Goal: Task Accomplishment & Management: Complete application form

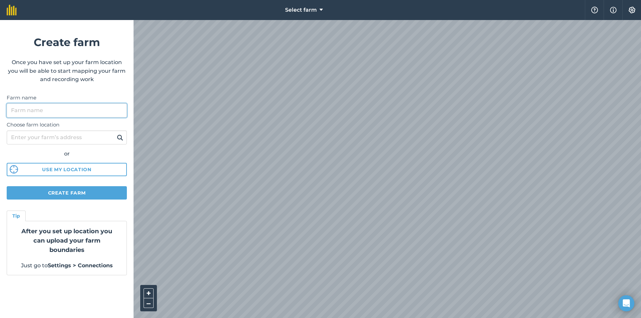
click at [61, 107] on input "Farm name" at bounding box center [67, 110] width 120 height 14
type input "propiedad baki"
click at [60, 135] on input "Choose farm location" at bounding box center [67, 137] width 120 height 14
click at [117, 138] on img at bounding box center [120, 137] width 6 height 8
click at [118, 136] on img at bounding box center [120, 137] width 6 height 8
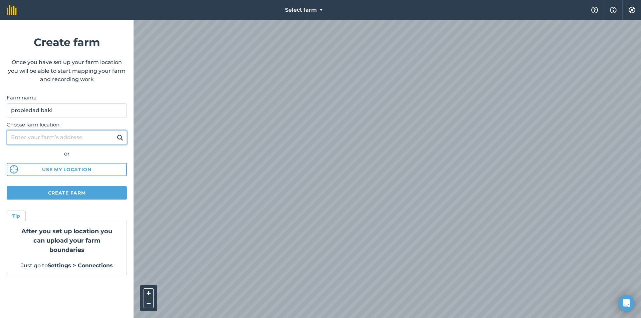
click at [88, 139] on input "Choose farm location" at bounding box center [67, 137] width 120 height 14
type input "[PERSON_NAME] de palometa"
click at [120, 136] on img at bounding box center [120, 137] width 6 height 8
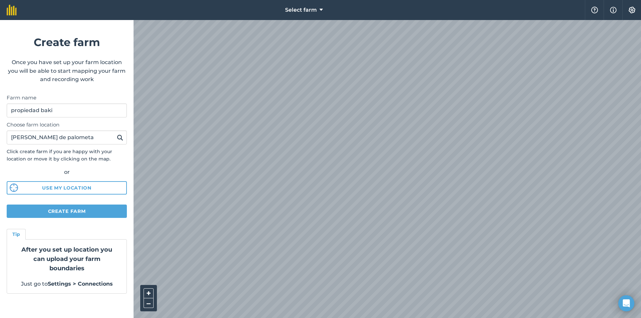
click at [115, 141] on button at bounding box center [120, 137] width 10 height 9
click at [120, 138] on img at bounding box center [120, 137] width 6 height 8
click at [148, 302] on button "–" at bounding box center [148, 303] width 10 height 10
click at [324, 9] on button "Select farm" at bounding box center [303, 10] width 43 height 20
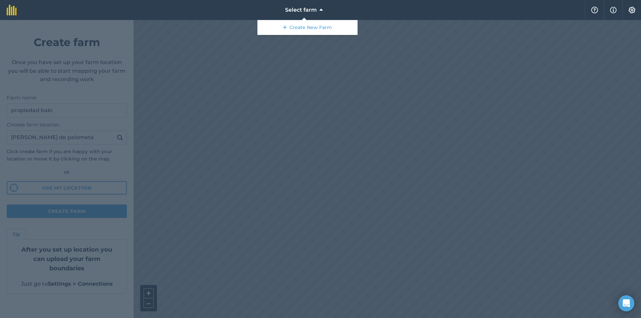
click at [294, 75] on div at bounding box center [320, 169] width 641 height 298
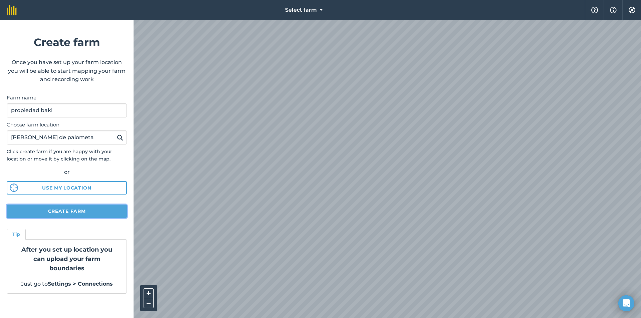
click at [67, 214] on button "Create farm" at bounding box center [67, 211] width 120 height 13
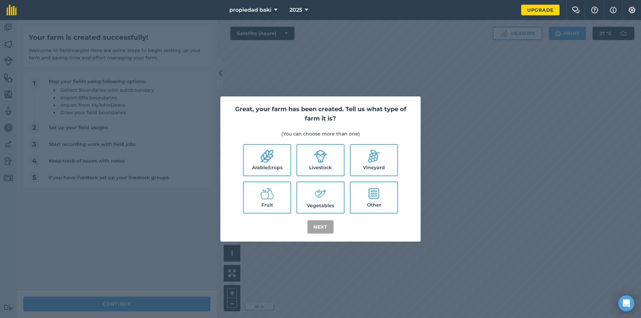
click at [268, 164] on label "Arable/crops" at bounding box center [267, 160] width 47 height 31
checkbox input "true"
click at [325, 228] on button "Next" at bounding box center [320, 226] width 26 height 13
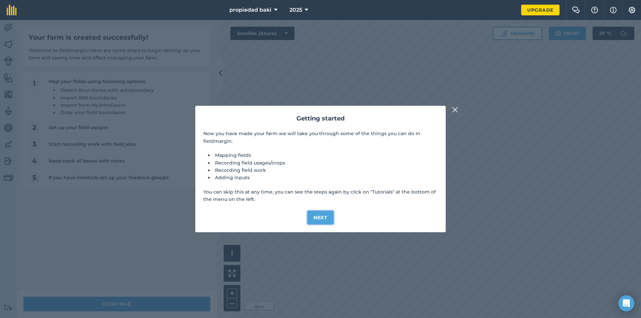
click at [318, 218] on button "Next" at bounding box center [320, 217] width 26 height 13
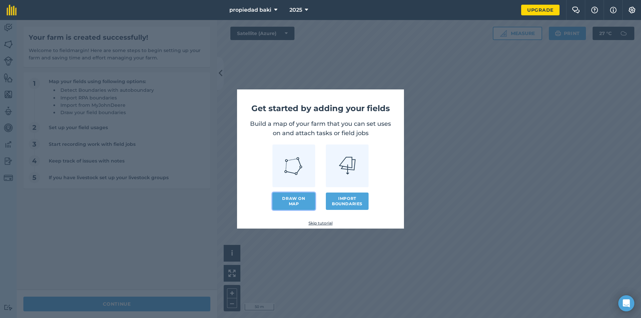
click at [292, 196] on link "Draw on map" at bounding box center [293, 201] width 43 height 17
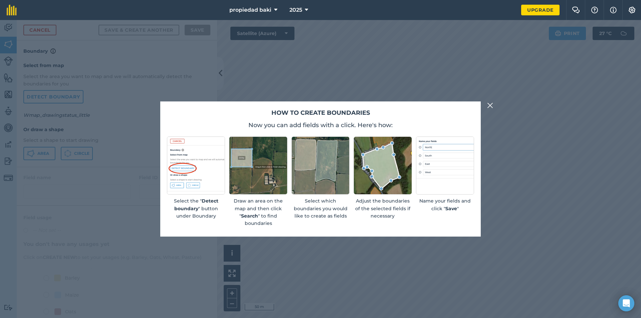
click at [491, 106] on img at bounding box center [490, 105] width 6 height 8
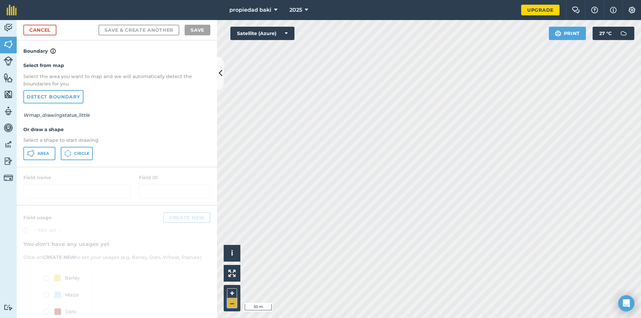
click at [231, 303] on button "–" at bounding box center [232, 303] width 10 height 10
